Goal: Task Accomplishment & Management: Use online tool/utility

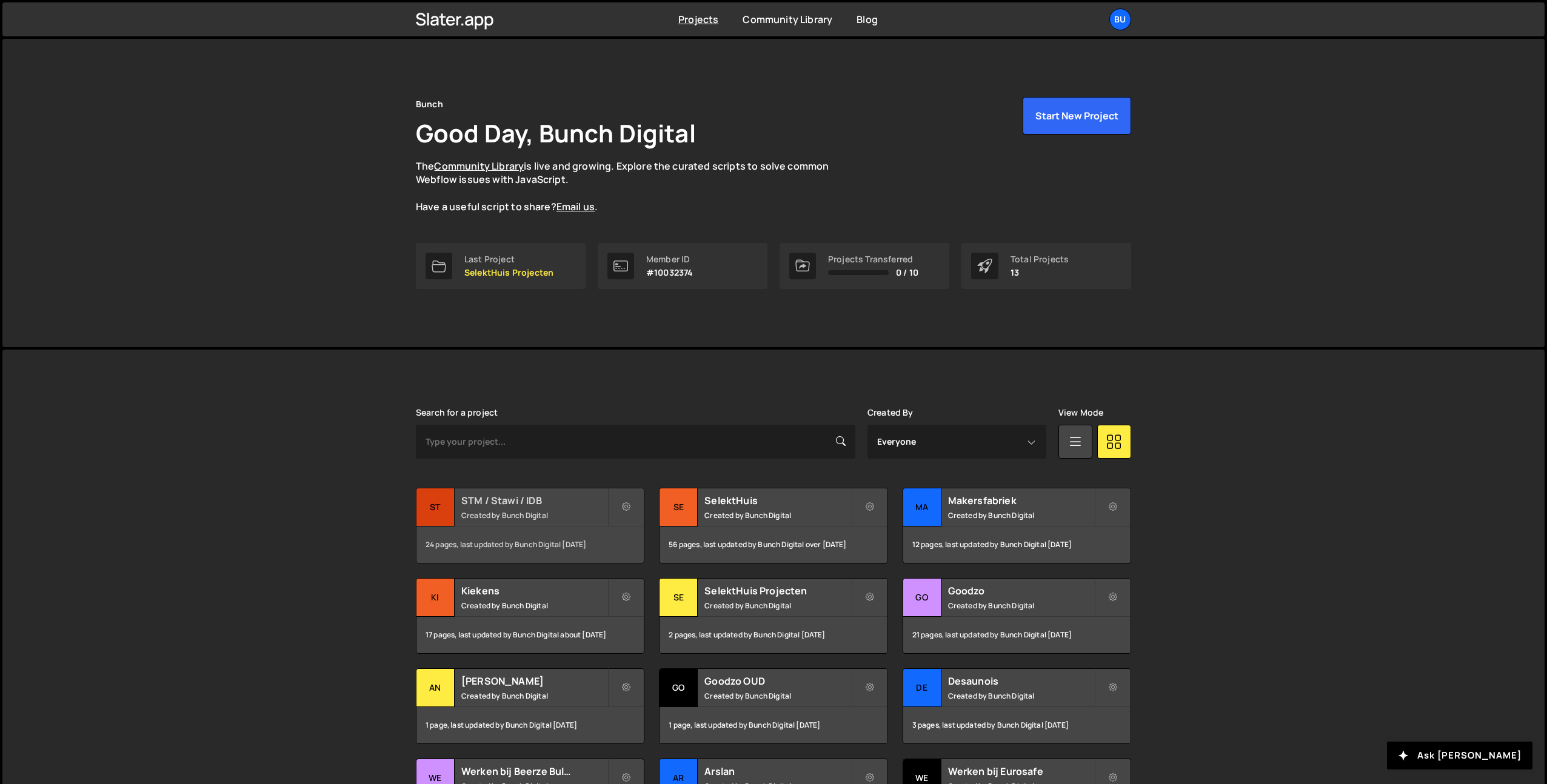
click at [572, 513] on small "Created by Bunch Digital" at bounding box center [534, 515] width 146 height 10
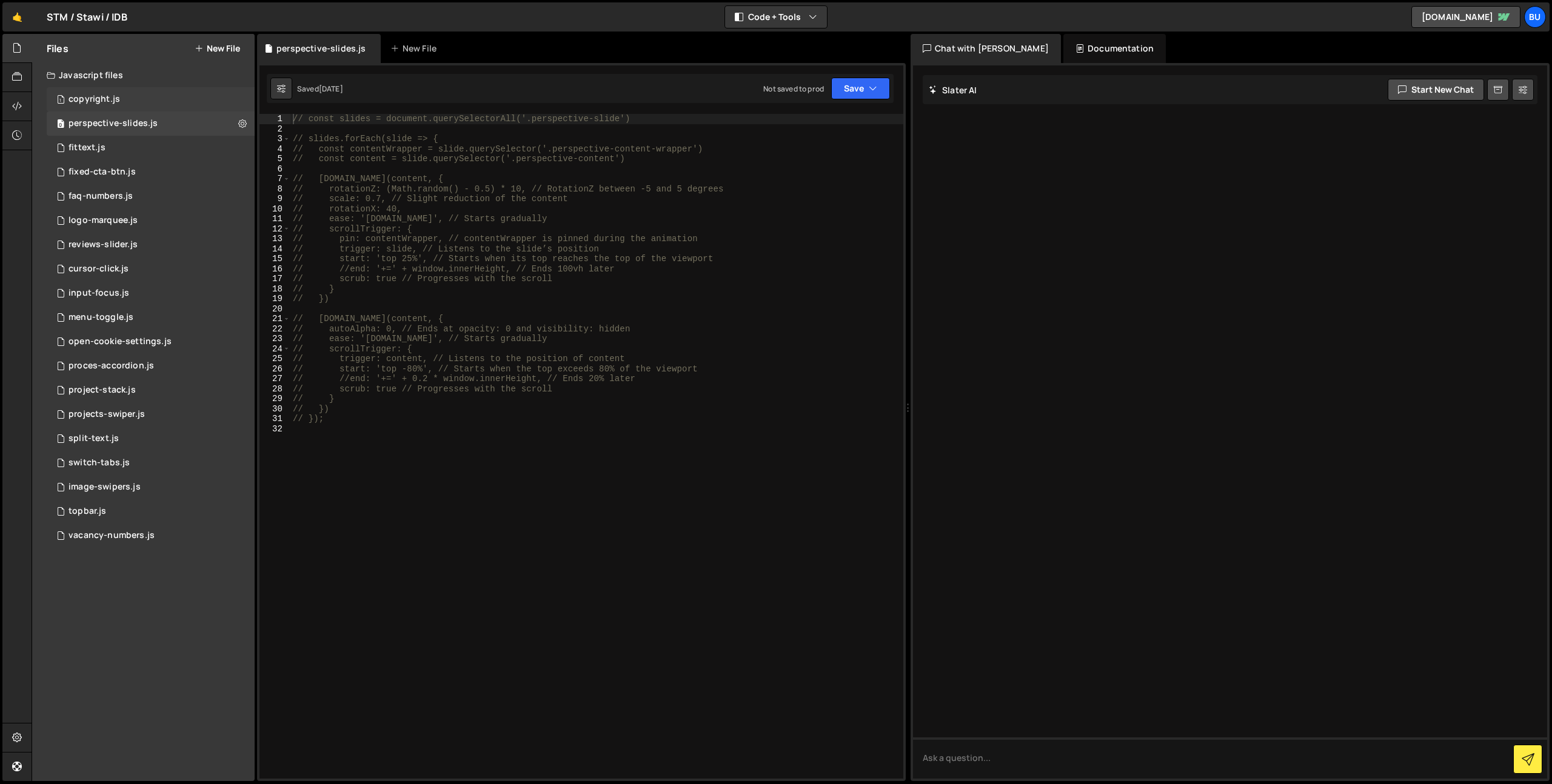
click at [159, 97] on div "1 copyright.js 0" at bounding box center [151, 99] width 208 height 24
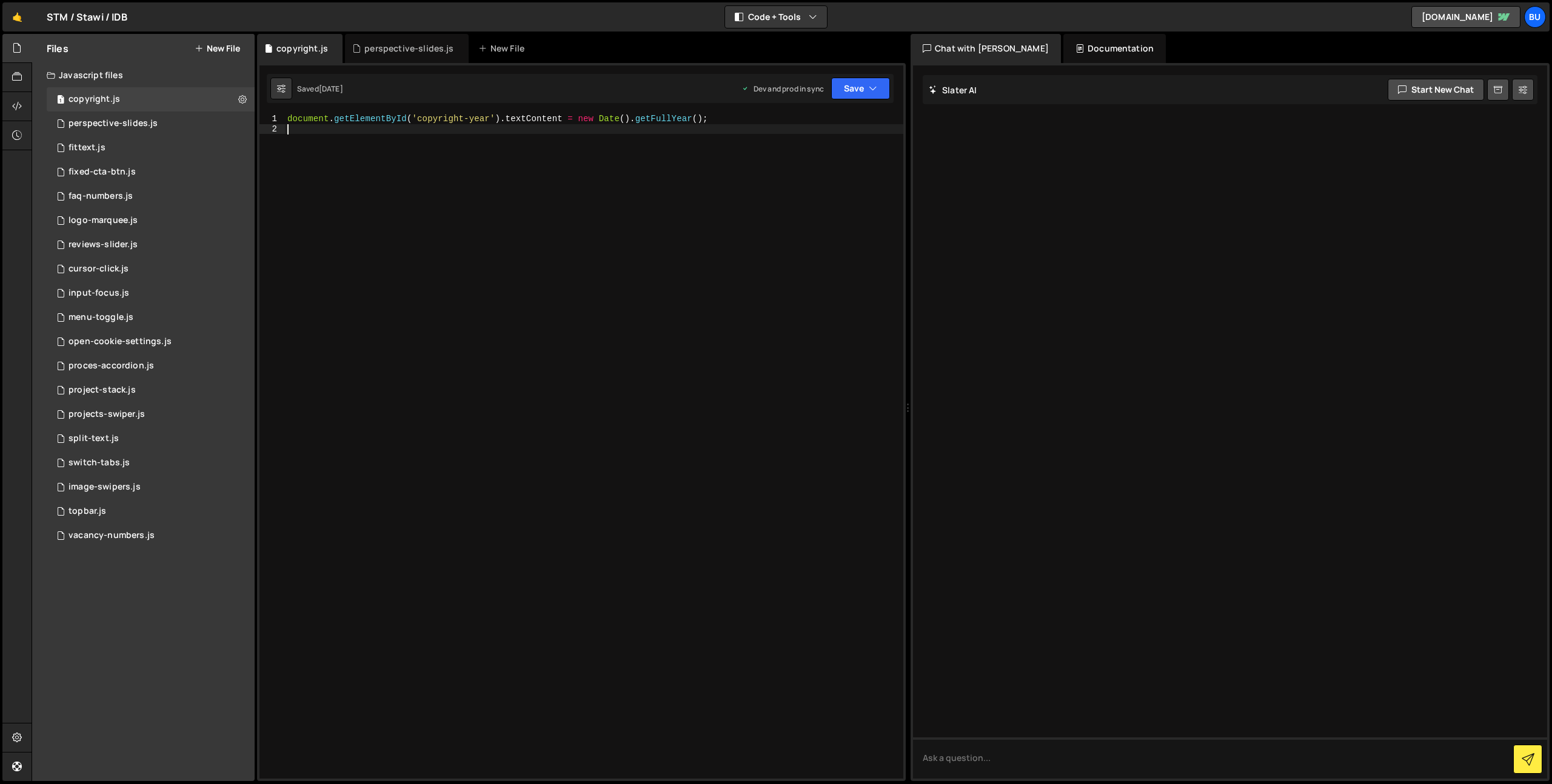
drag, startPoint x: 320, startPoint y: 111, endPoint x: 202, endPoint y: 56, distance: 130.2
click at [228, 61] on div "Files New File Javascript files 1 copyright.js 0 0 perspective-slides.js 0 1 fi…" at bounding box center [792, 408] width 1521 height 748
type textarea "document.getElementById('copyright-year').textContent = new Date().getFullYear(…"
